Goal: Information Seeking & Learning: Learn about a topic

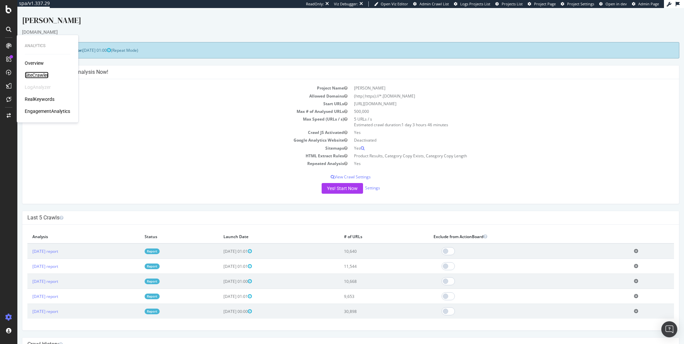
click at [36, 73] on div "SiteCrawler" at bounding box center [37, 75] width 24 height 7
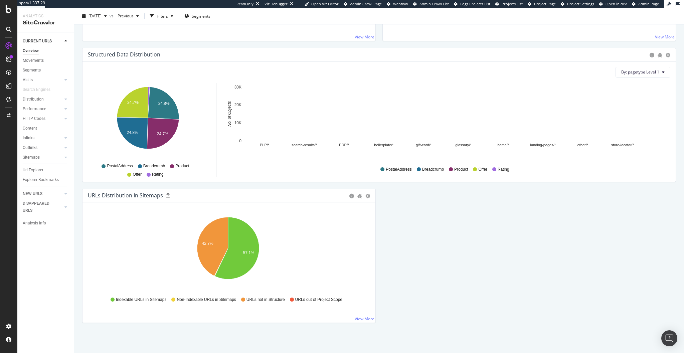
scroll to position [623, 0]
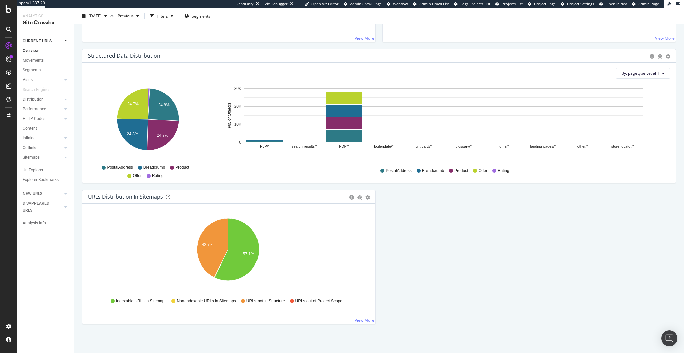
click at [360, 319] on link "View More" at bounding box center [365, 320] width 20 height 6
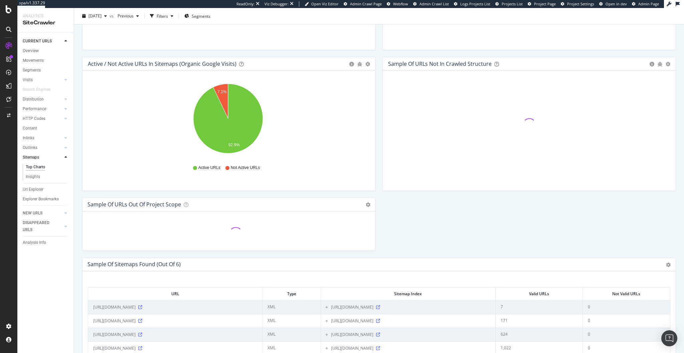
scroll to position [623, 0]
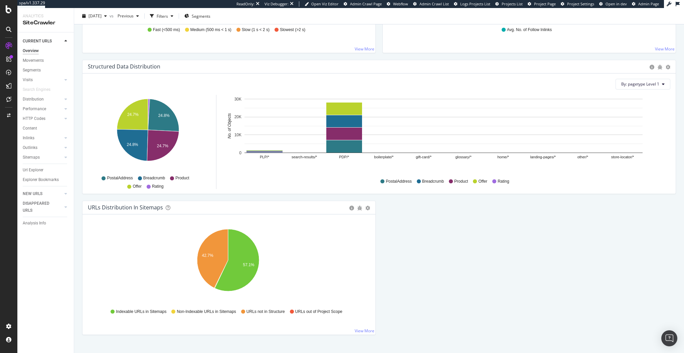
scroll to position [623, 0]
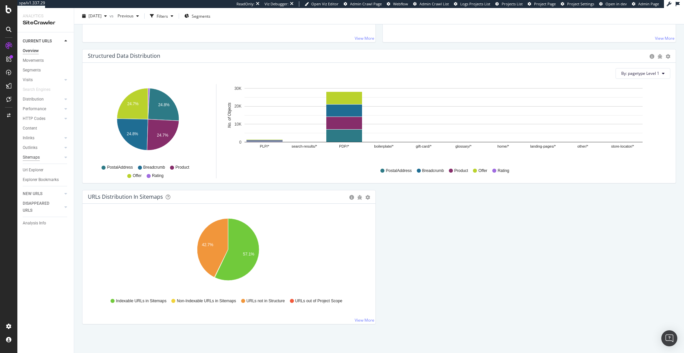
click at [35, 159] on div "Sitemaps" at bounding box center [31, 157] width 17 height 7
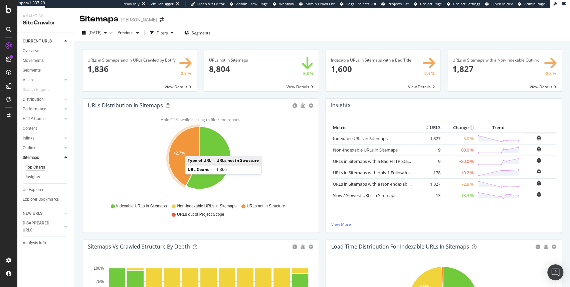
click at [192, 149] on icon "A chart." at bounding box center [184, 156] width 31 height 59
click at [217, 60] on span at bounding box center [261, 70] width 114 height 42
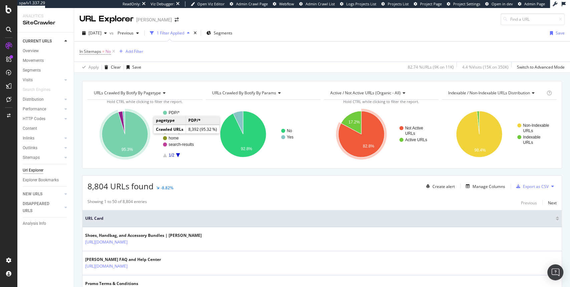
click at [135, 142] on icon "A chart." at bounding box center [125, 134] width 46 height 46
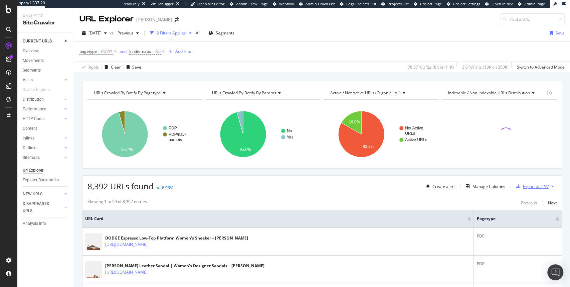
click at [533, 185] on div "Export as CSV" at bounding box center [536, 186] width 26 height 6
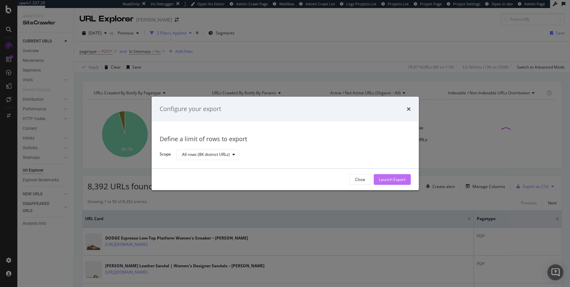
click at [389, 179] on div "Launch Export" at bounding box center [392, 179] width 26 height 6
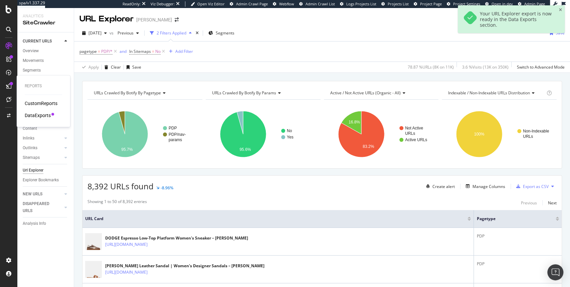
click at [43, 114] on div "DataExports" at bounding box center [38, 115] width 26 height 7
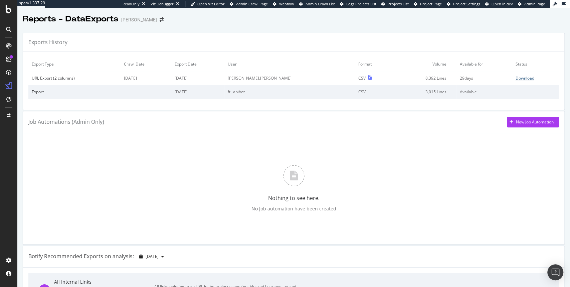
click at [515, 78] on div "Download" at bounding box center [524, 78] width 19 height 6
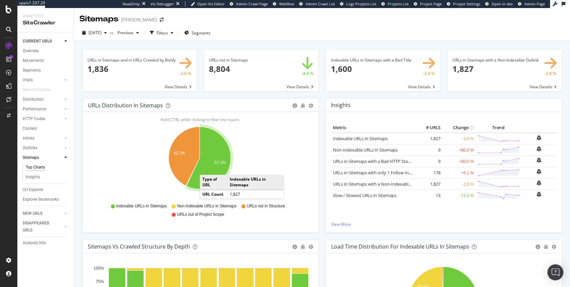
click at [206, 168] on icon "A chart." at bounding box center [208, 158] width 44 height 62
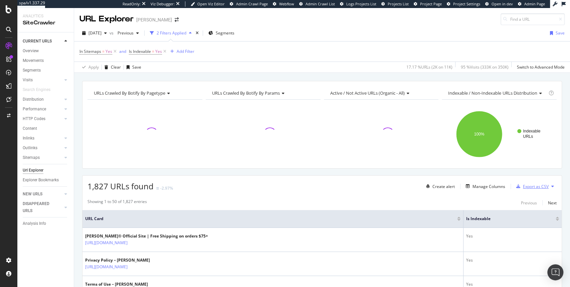
click at [533, 187] on div "Export as CSV" at bounding box center [536, 186] width 26 height 6
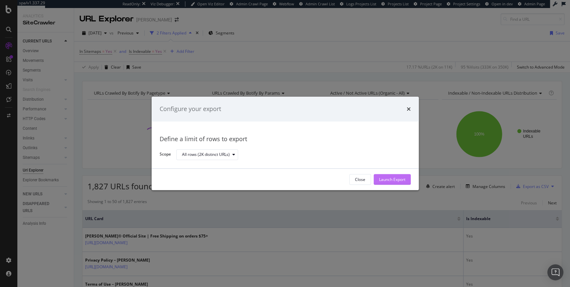
click at [388, 179] on div "Launch Export" at bounding box center [392, 179] width 26 height 6
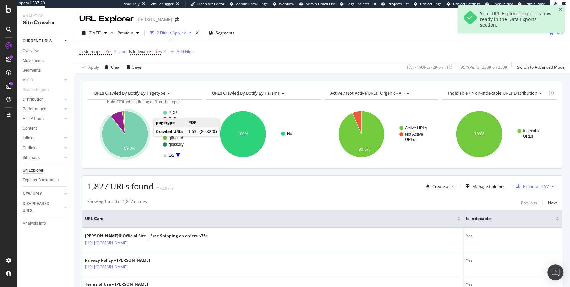
click at [133, 139] on icon "A chart." at bounding box center [125, 134] width 46 height 46
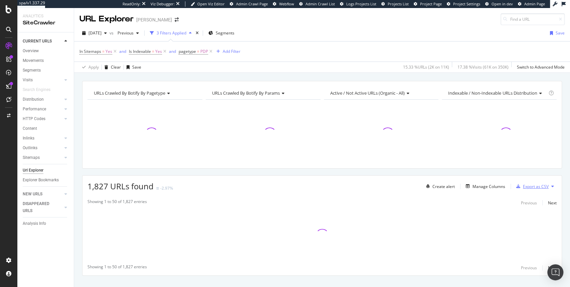
click at [528, 187] on div "Export as CSV" at bounding box center [536, 186] width 26 height 6
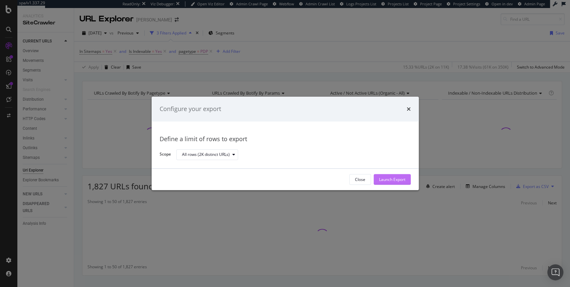
click at [393, 181] on div "Launch Export" at bounding box center [392, 179] width 26 height 6
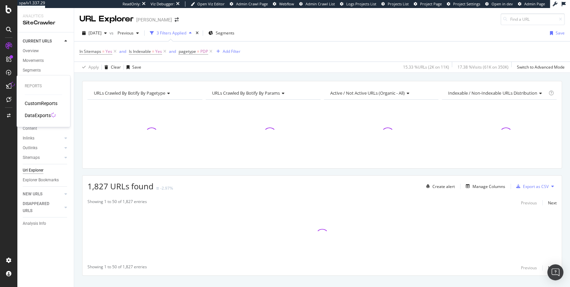
click at [37, 116] on div "DataExports" at bounding box center [38, 115] width 26 height 7
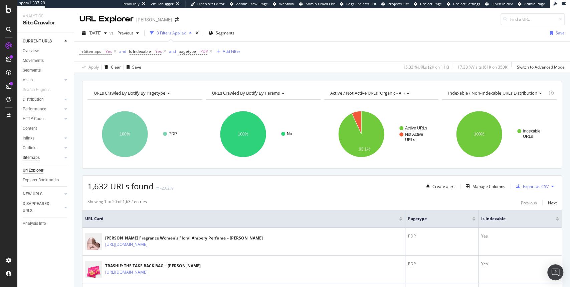
click at [34, 158] on div "Sitemaps" at bounding box center [31, 157] width 17 height 7
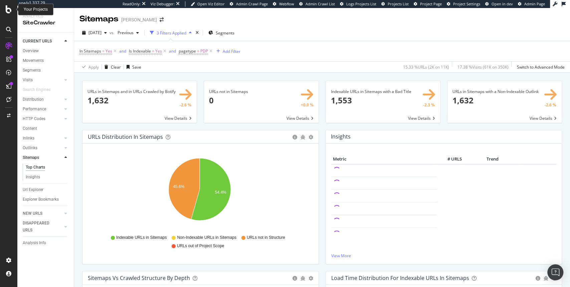
click at [12, 9] on div at bounding box center [9, 9] width 16 height 8
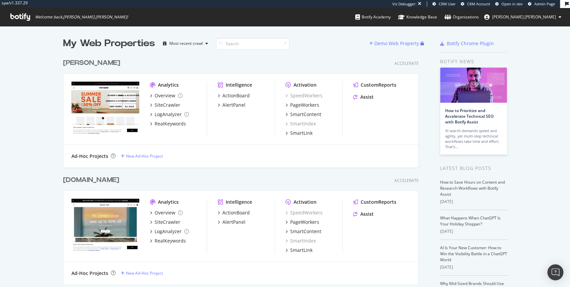
scroll to position [230, 357]
click at [164, 103] on div "SiteCrawler" at bounding box center [168, 105] width 26 height 7
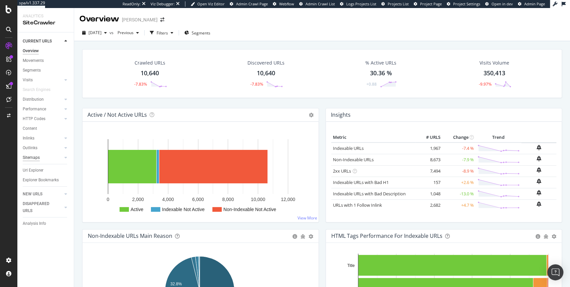
click at [29, 158] on div "Sitemaps" at bounding box center [31, 157] width 17 height 7
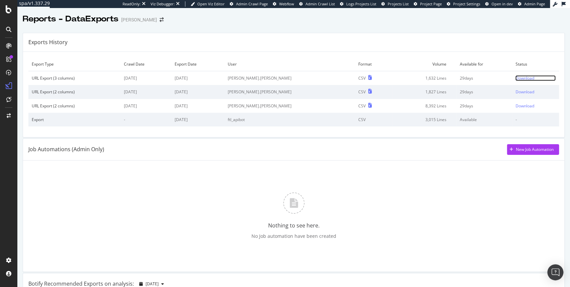
click at [515, 77] on div "Download" at bounding box center [524, 78] width 19 height 6
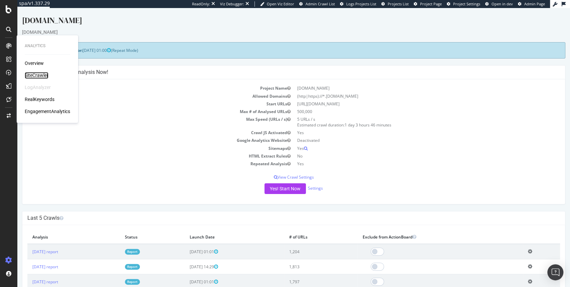
click at [31, 75] on div "SiteCrawler" at bounding box center [37, 75] width 24 height 7
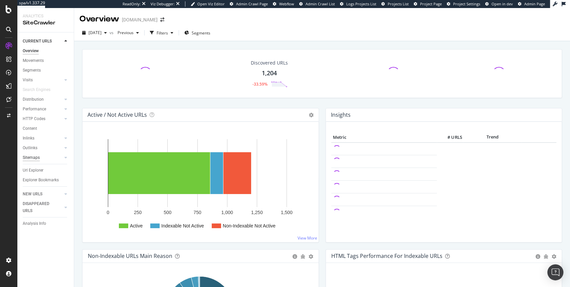
click at [31, 157] on div "Sitemaps" at bounding box center [31, 157] width 17 height 7
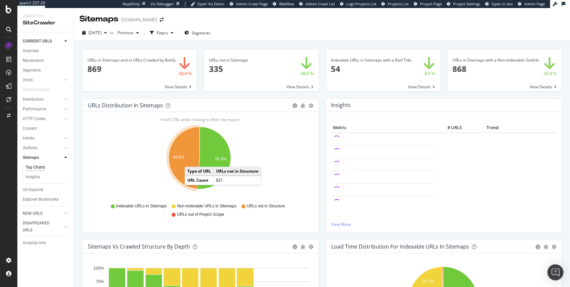
click at [191, 160] on icon "A chart." at bounding box center [184, 158] width 31 height 62
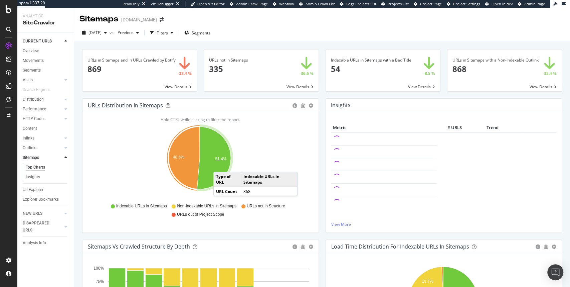
click at [220, 165] on icon "A chart." at bounding box center [214, 158] width 34 height 62
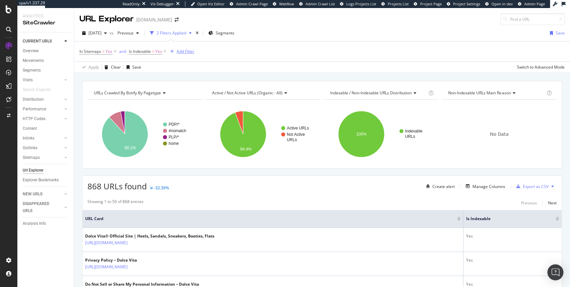
click at [183, 53] on div "Add Filter" at bounding box center [186, 51] width 18 height 6
click at [299, 37] on div "2025 Sep. 7th vs Previous 2 Filters Applied Segments Save" at bounding box center [322, 34] width 496 height 13
click at [9, 12] on icon at bounding box center [9, 9] width 6 height 8
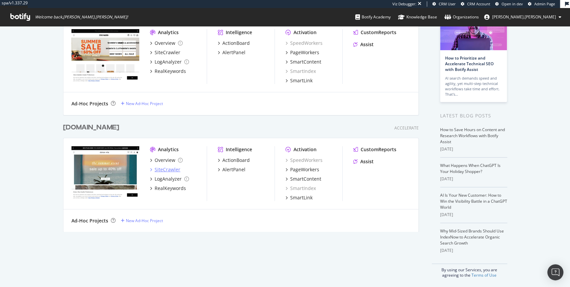
scroll to position [53, 0]
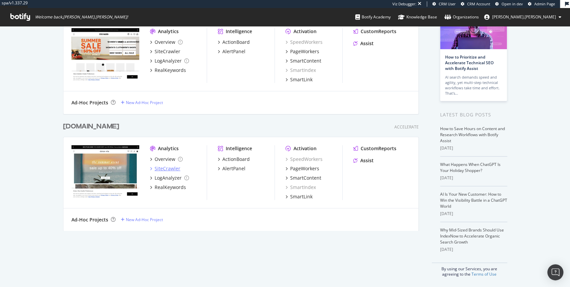
click at [164, 167] on div "SiteCrawler" at bounding box center [168, 168] width 26 height 7
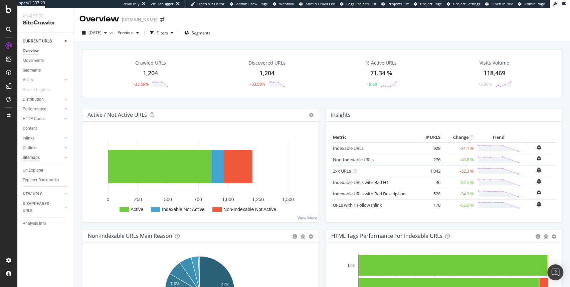
click at [34, 157] on div "Sitemaps" at bounding box center [31, 157] width 17 height 7
